Goal: Navigation & Orientation: Find specific page/section

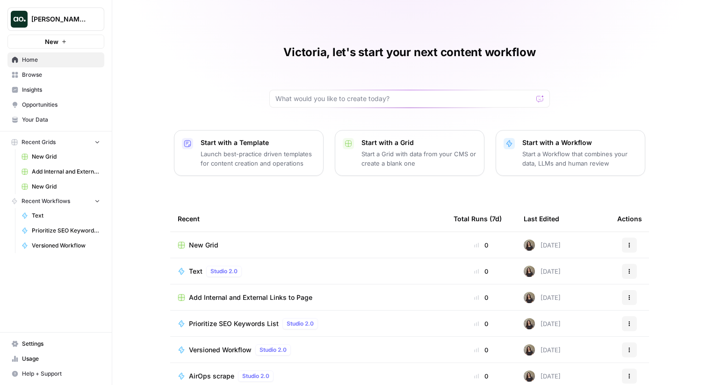
click at [48, 117] on span "Your Data" at bounding box center [61, 119] width 78 height 8
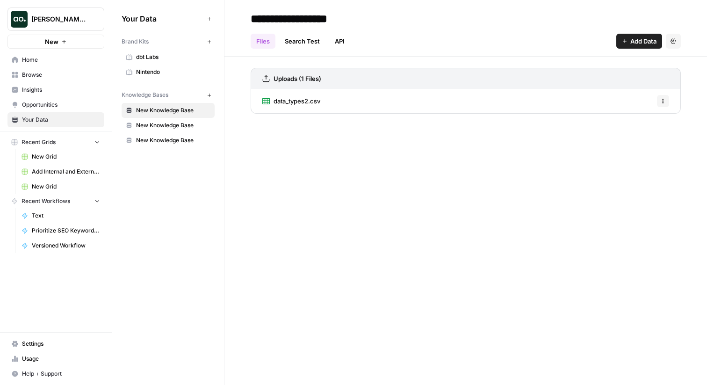
click at [32, 340] on span "Settings" at bounding box center [61, 343] width 78 height 8
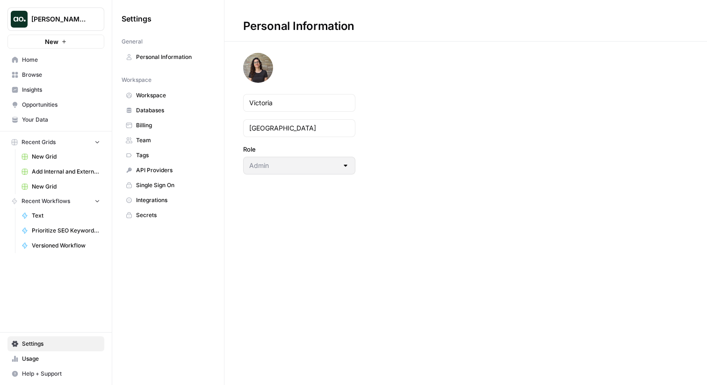
click at [160, 118] on link "Billing" at bounding box center [168, 125] width 93 height 15
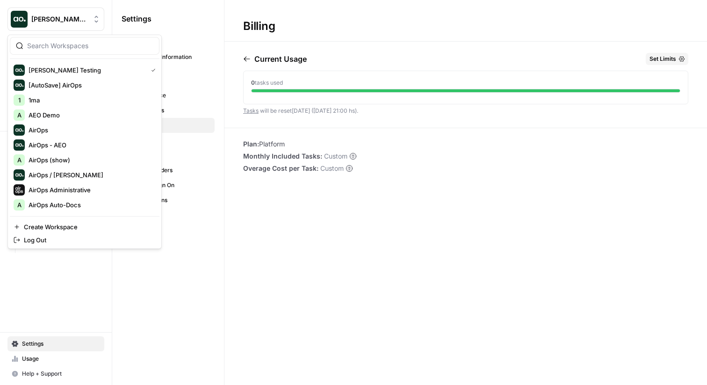
click at [50, 19] on span "Vicky Testing" at bounding box center [59, 18] width 57 height 9
click at [52, 48] on input "search" at bounding box center [90, 45] width 126 height 9
type input "vick"
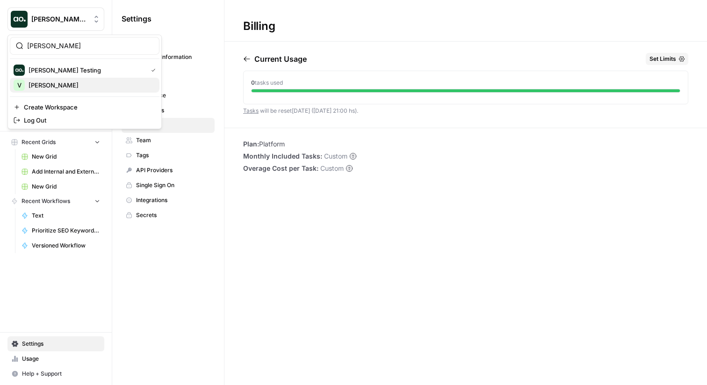
click at [40, 79] on div "V [PERSON_NAME]" at bounding box center [85, 84] width 142 height 11
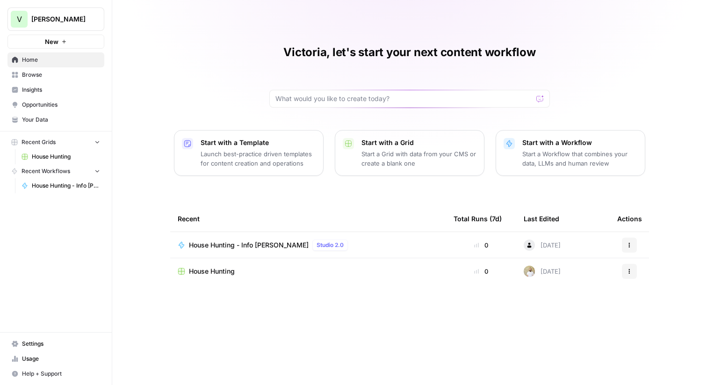
click at [33, 341] on span "Settings" at bounding box center [61, 343] width 78 height 8
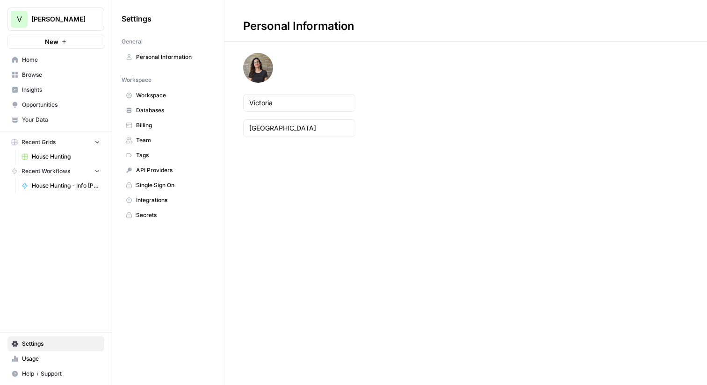
click at [164, 122] on span "Billing" at bounding box center [173, 125] width 74 height 8
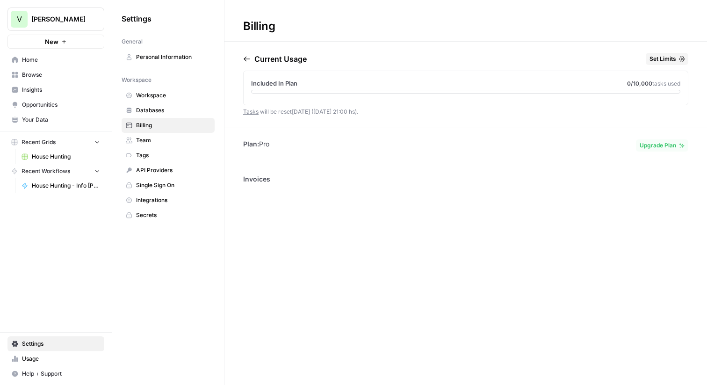
click at [656, 141] on button "Upgrade Plan" at bounding box center [662, 145] width 52 height 12
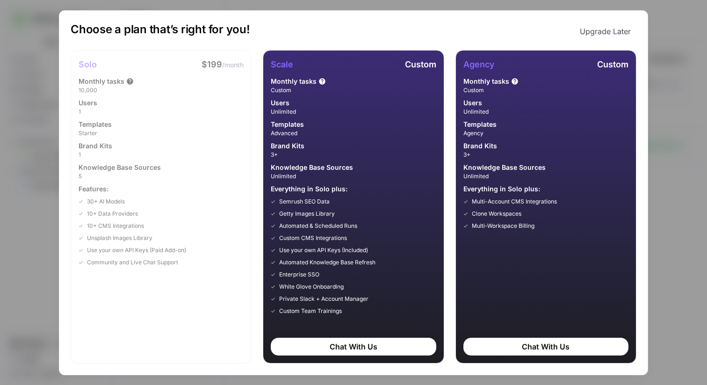
click at [151, 296] on div "Solo $199 /month Monthly tasks 10,000 Users 1 Templates Starter Brand Kits 1 Kn…" at bounding box center [161, 206] width 181 height 313
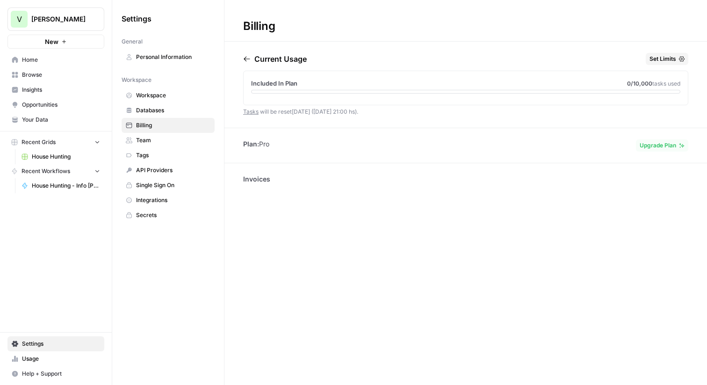
click at [355, 227] on div "Billing Current Usage Set Limits Included In Plan 0 /10,000 tasks used Tasks wi…" at bounding box center [465, 192] width 482 height 385
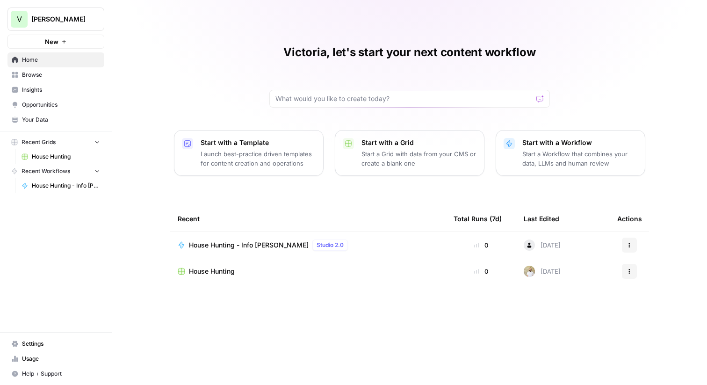
click at [56, 89] on span "Insights" at bounding box center [61, 90] width 78 height 8
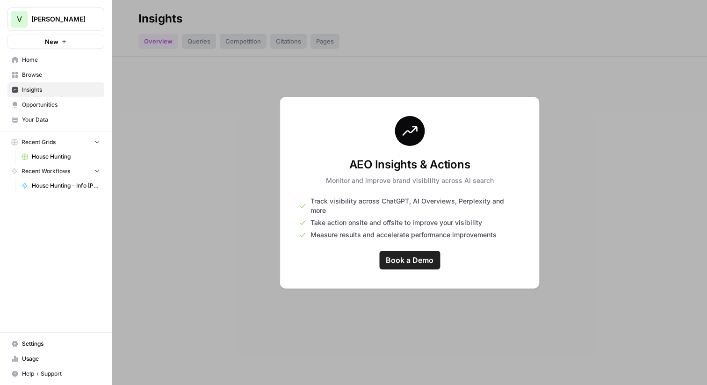
click at [68, 27] on button "V [PERSON_NAME]" at bounding box center [55, 18] width 97 height 23
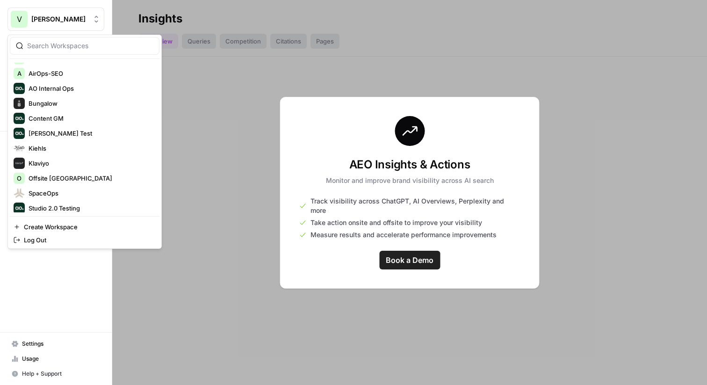
scroll to position [239, 0]
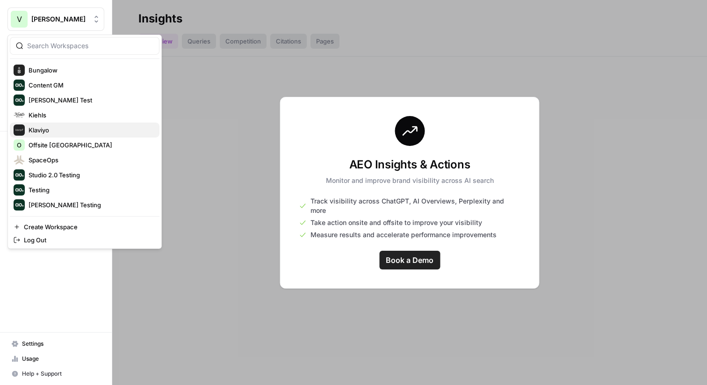
click at [73, 130] on span "Klaviyo" at bounding box center [90, 129] width 123 height 9
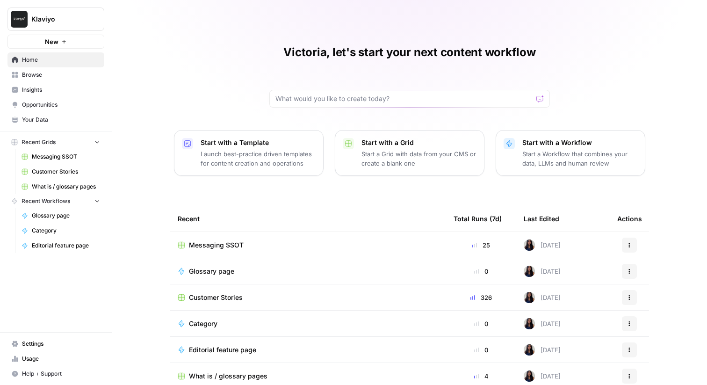
click at [69, 91] on span "Insights" at bounding box center [61, 90] width 78 height 8
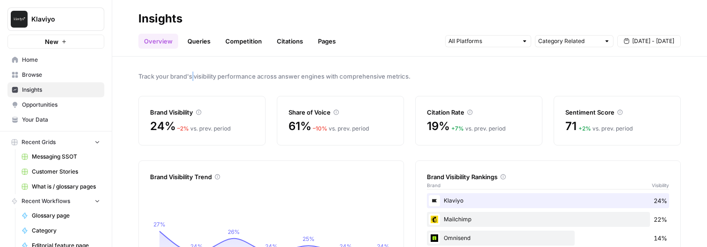
click at [202, 45] on link "Queries" at bounding box center [199, 41] width 34 height 15
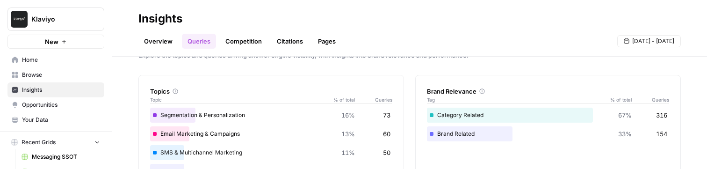
scroll to position [20, 0]
click at [160, 44] on link "Overview" at bounding box center [158, 41] width 40 height 15
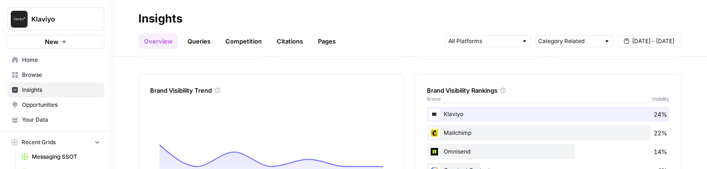
scroll to position [102, 0]
